Goal: Task Accomplishment & Management: Manage account settings

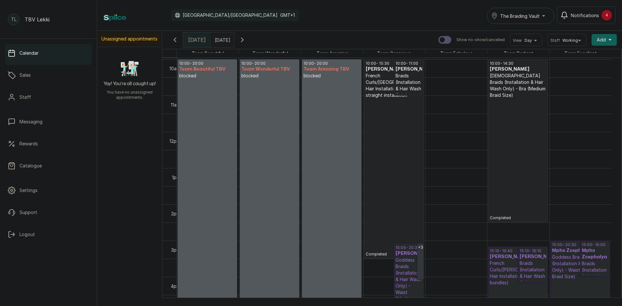
click at [259, 79] on p at bounding box center [269, 249] width 56 height 341
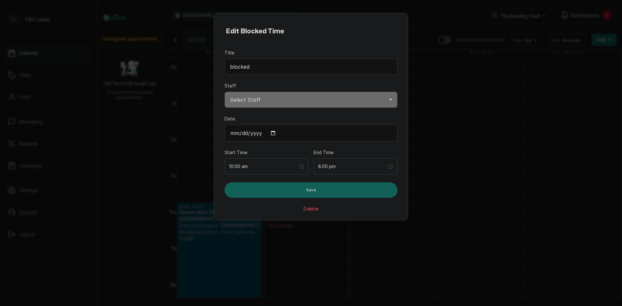
click at [310, 208] on button "Delete" at bounding box center [310, 209] width 15 height 6
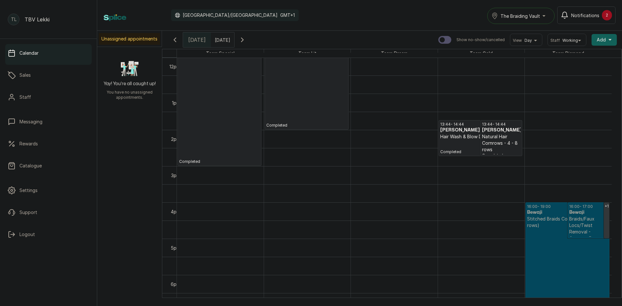
scroll to position [444, 0]
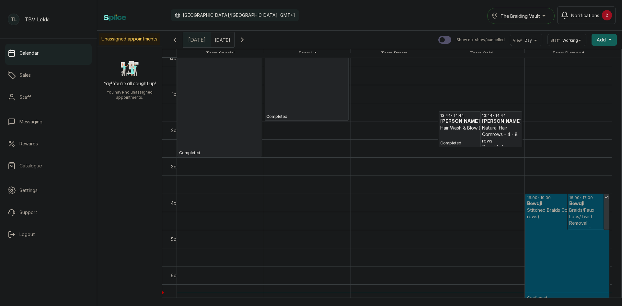
click at [320, 110] on p "Completed" at bounding box center [306, 60] width 81 height 117
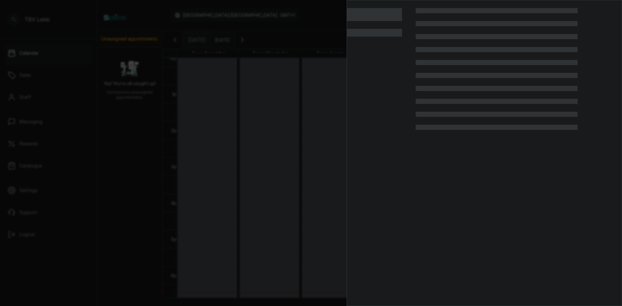
scroll to position [218, 0]
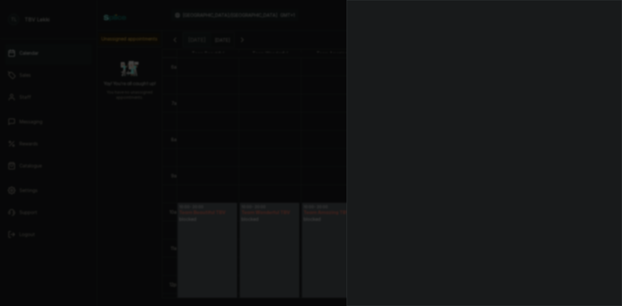
click at [328, 61] on div at bounding box center [311, 153] width 622 height 306
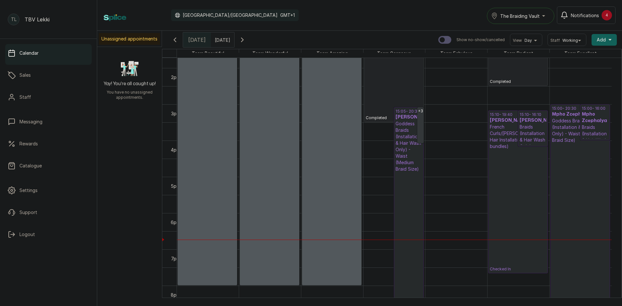
scroll to position [509, 0]
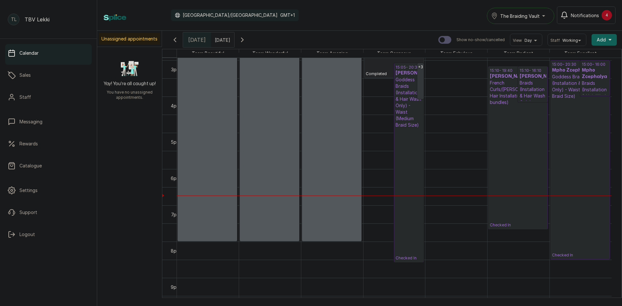
click at [330, 203] on p at bounding box center [331, 69] width 56 height 341
select select "a6459e69-45d9-4ab3-b24d-354987e94a2f"
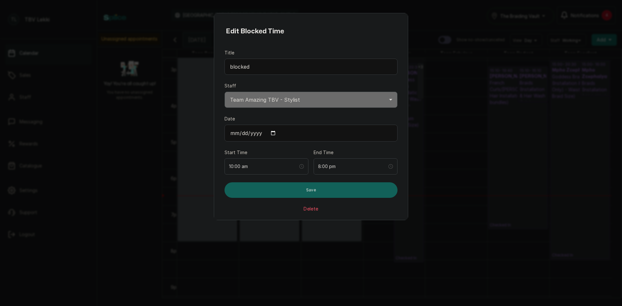
click at [310, 211] on button "Delete" at bounding box center [310, 209] width 15 height 6
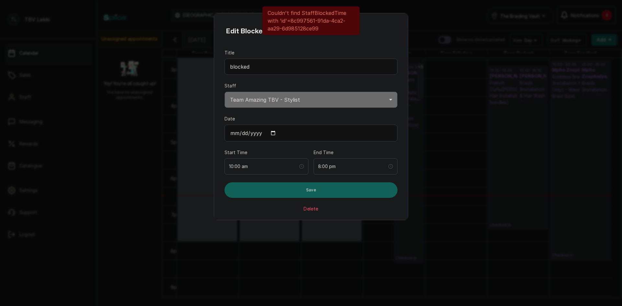
drag, startPoint x: 500, startPoint y: 127, endPoint x: 422, endPoint y: 139, distance: 79.7
click at [497, 128] on div "Edit Blocked Time Title blocked Staff Select Staff Team Excellent TBV - Stylist…" at bounding box center [311, 153] width 622 height 306
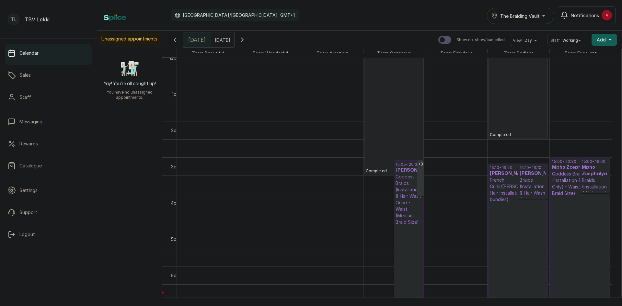
click at [415, 223] on p "Goddess Braids (Installation & Hair Wash Only) - Waist (Medium Braid Size)" at bounding box center [408, 200] width 27 height 52
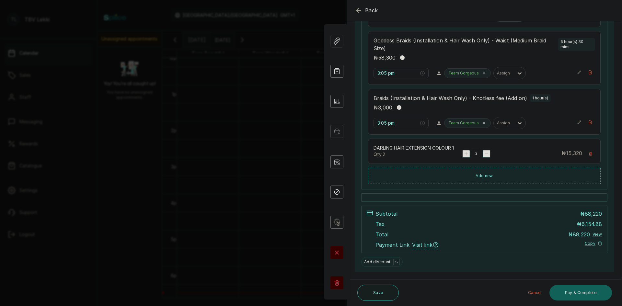
click at [356, 10] on icon "button" at bounding box center [358, 10] width 4 height 4
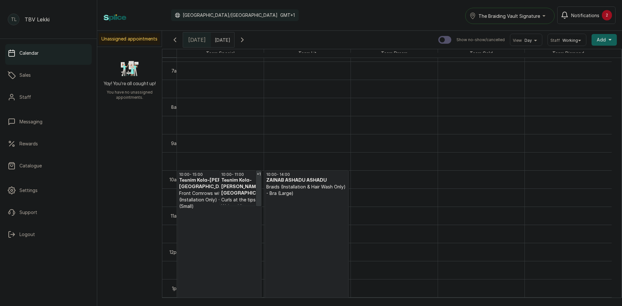
scroll to position [218, 0]
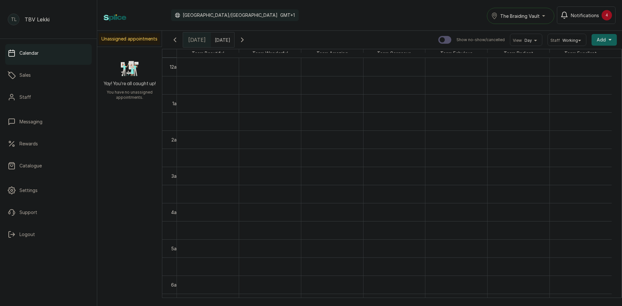
scroll to position [477, 0]
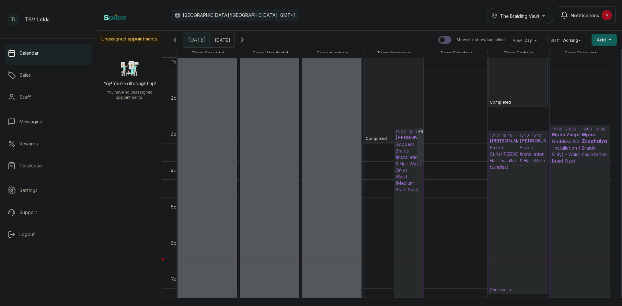
click at [338, 129] on p at bounding box center [331, 133] width 56 height 341
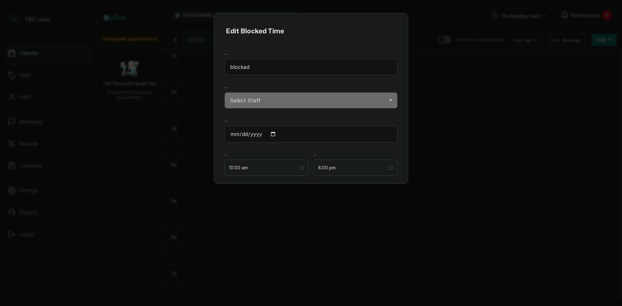
scroll to position [218, 0]
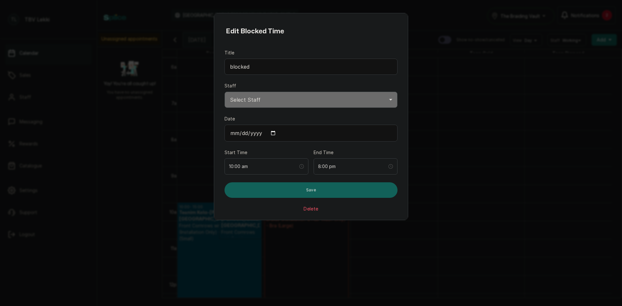
click at [313, 207] on button "Delete" at bounding box center [310, 209] width 15 height 6
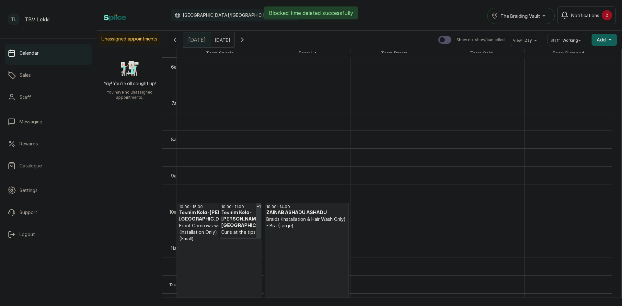
click at [542, 19] on div "Blocked time deleted successfully" at bounding box center [311, 12] width 622 height 13
click at [545, 14] on div "Blocked time deleted successfully" at bounding box center [311, 12] width 622 height 13
click at [545, 15] on div "Blocked time deleted successfully" at bounding box center [311, 12] width 622 height 13
click at [545, 15] on div "The Braiding Vault" at bounding box center [520, 16] width 59 height 8
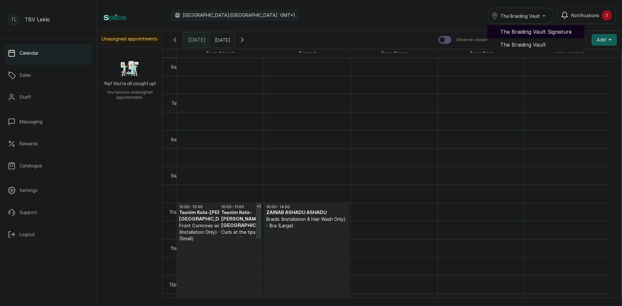
click at [540, 28] on span "The Braiding Vault Signature" at bounding box center [539, 32] width 79 height 8
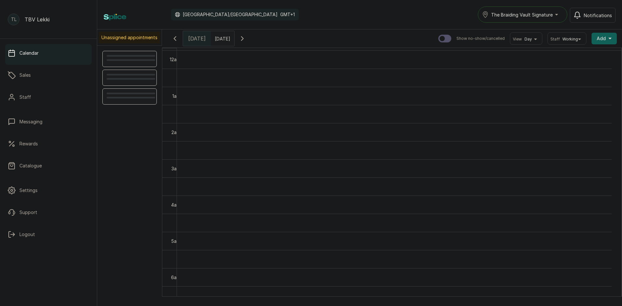
scroll to position [218, 0]
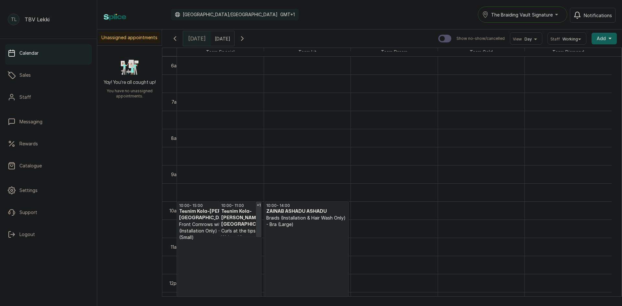
click at [498, 18] on span "The Braiding Vault Signature" at bounding box center [522, 14] width 62 height 7
click at [501, 43] on span "The Braiding Vault" at bounding box center [529, 43] width 79 height 8
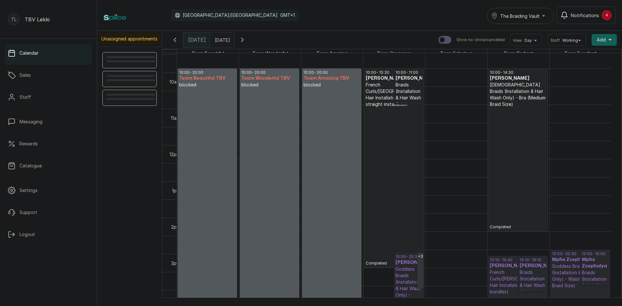
scroll to position [347, 0]
click at [280, 193] on p at bounding box center [269, 258] width 56 height 341
select select "75f05efa-7c99-4aa1-b116-8345311e045c"
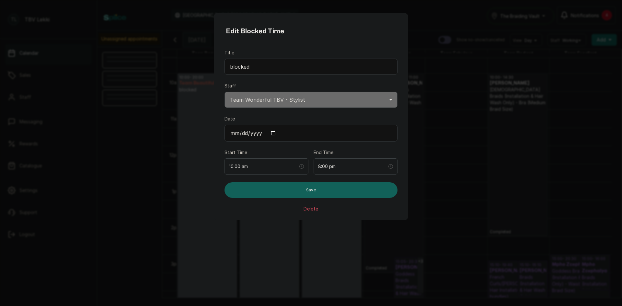
click at [309, 209] on button "Delete" at bounding box center [310, 209] width 15 height 6
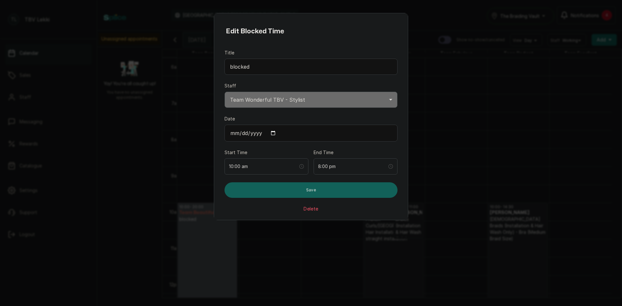
click at [308, 208] on button "Delete" at bounding box center [310, 209] width 15 height 6
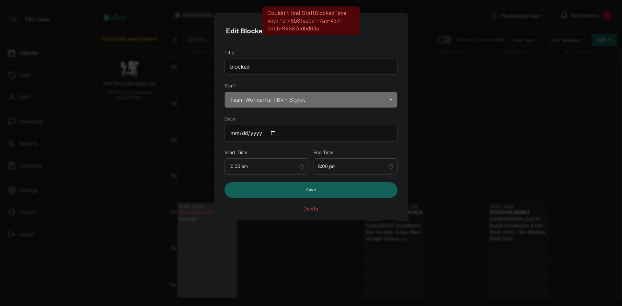
click at [431, 85] on div "Edit Blocked Time Title blocked Staff Select Staff Team Excellent TBV - Stylist…" at bounding box center [311, 153] width 622 height 306
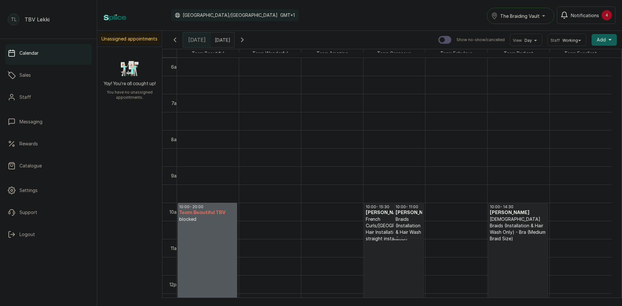
select select "1a82fec9-a00a-45d0-8f34-9860151ed92b"
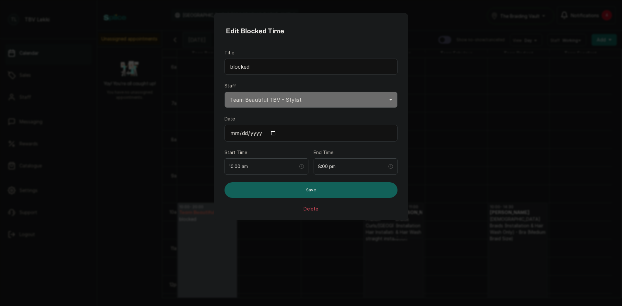
click at [309, 211] on button "Delete" at bounding box center [310, 209] width 15 height 6
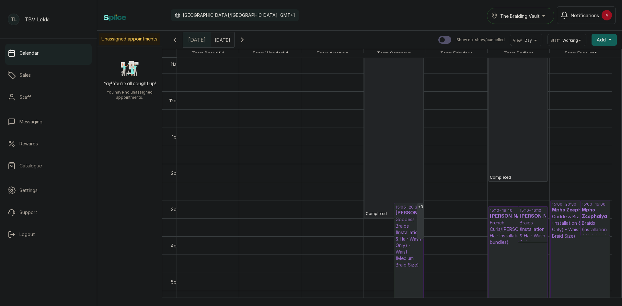
scroll to position [412, 0]
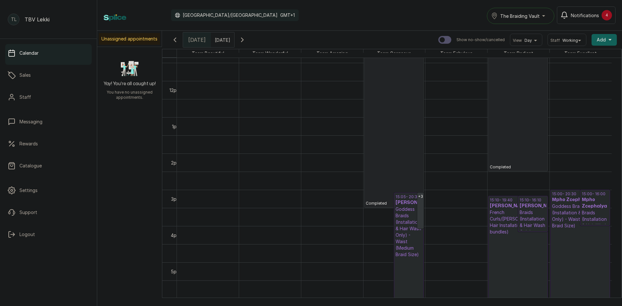
click at [512, 213] on p "French Curls/[PERSON_NAME] Hair Installation - Bra (2-4 bundles)" at bounding box center [517, 222] width 56 height 26
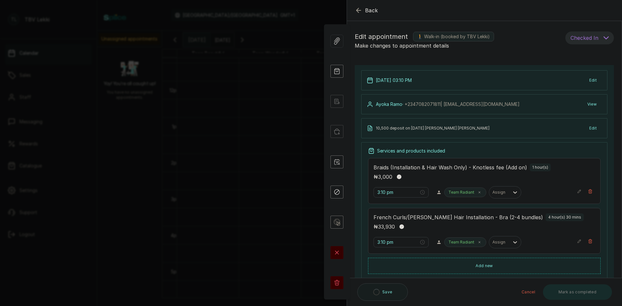
click at [358, 10] on icon "button" at bounding box center [358, 10] width 8 height 8
